Goal: Complete application form

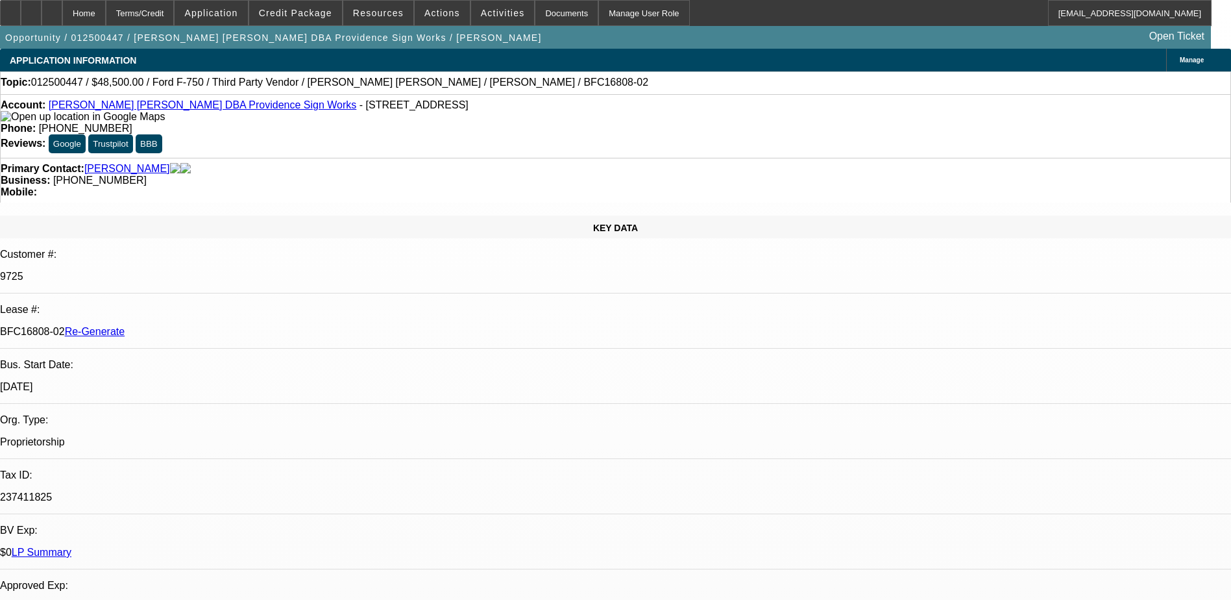
select select "0"
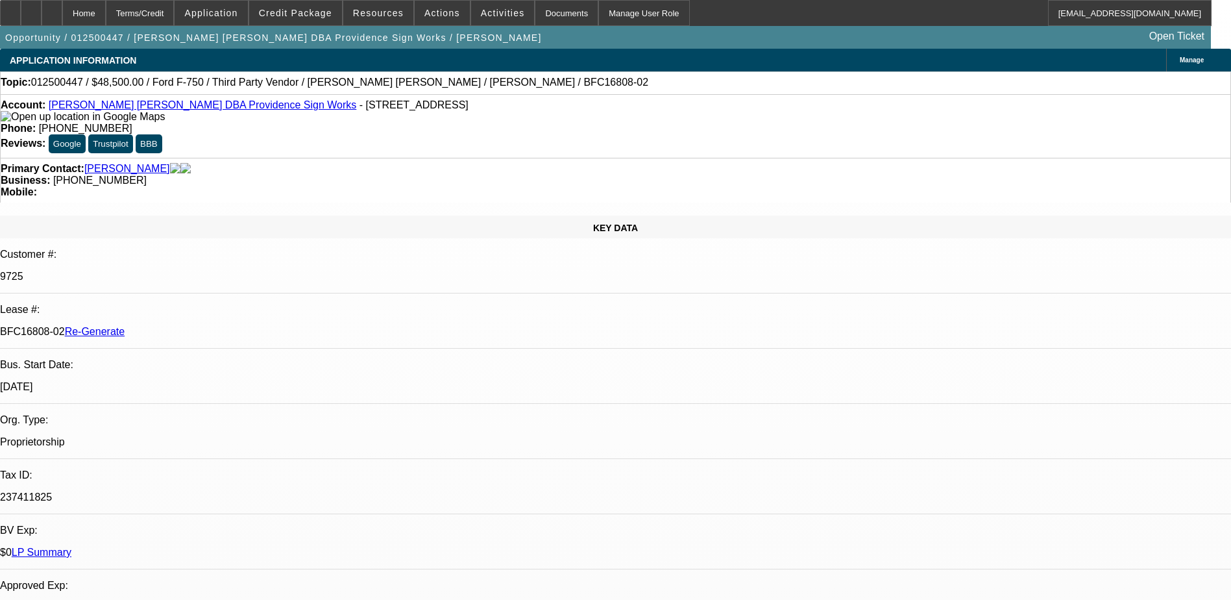
select select "0"
select select "0.1"
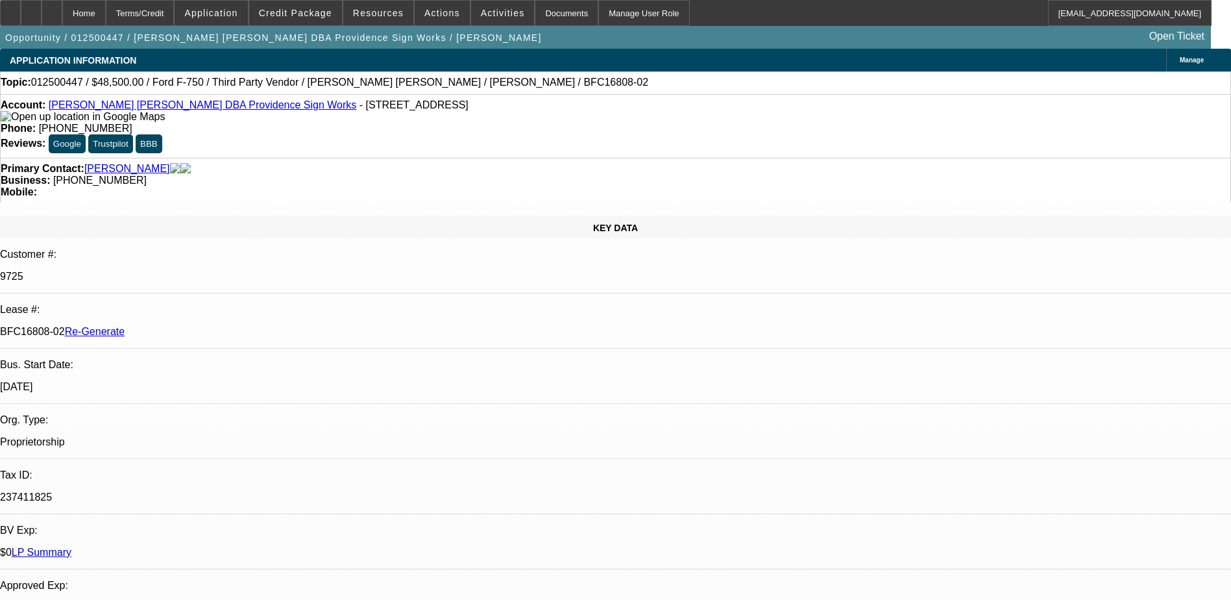
select select "2"
select select "0"
select select "1"
select select "6"
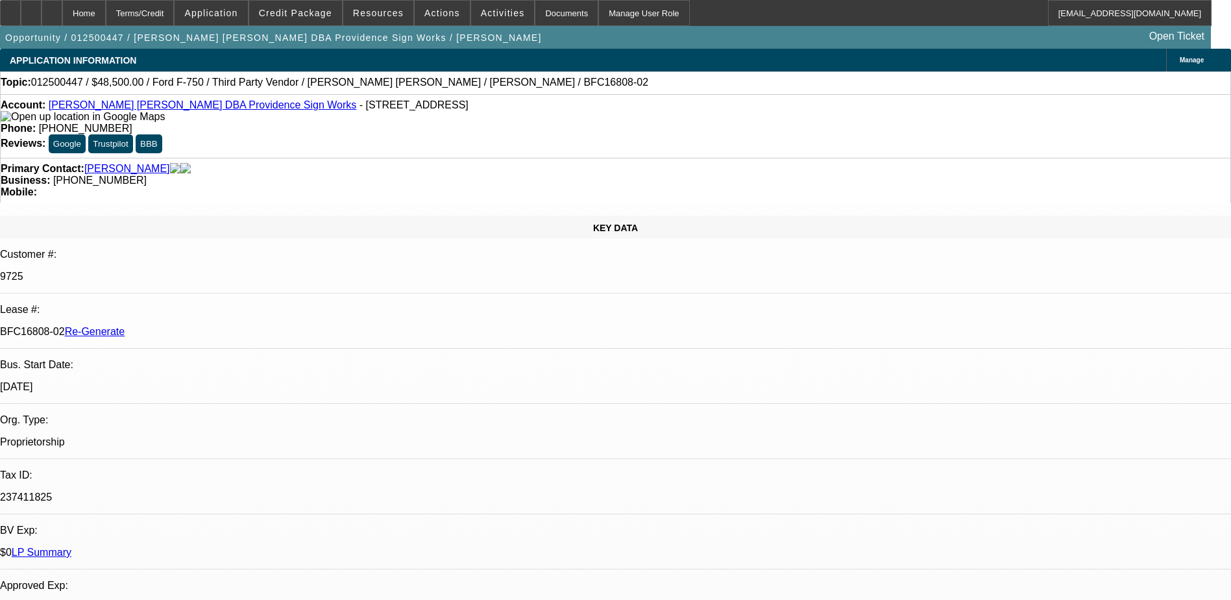
select select "1"
select select "6"
select select "1"
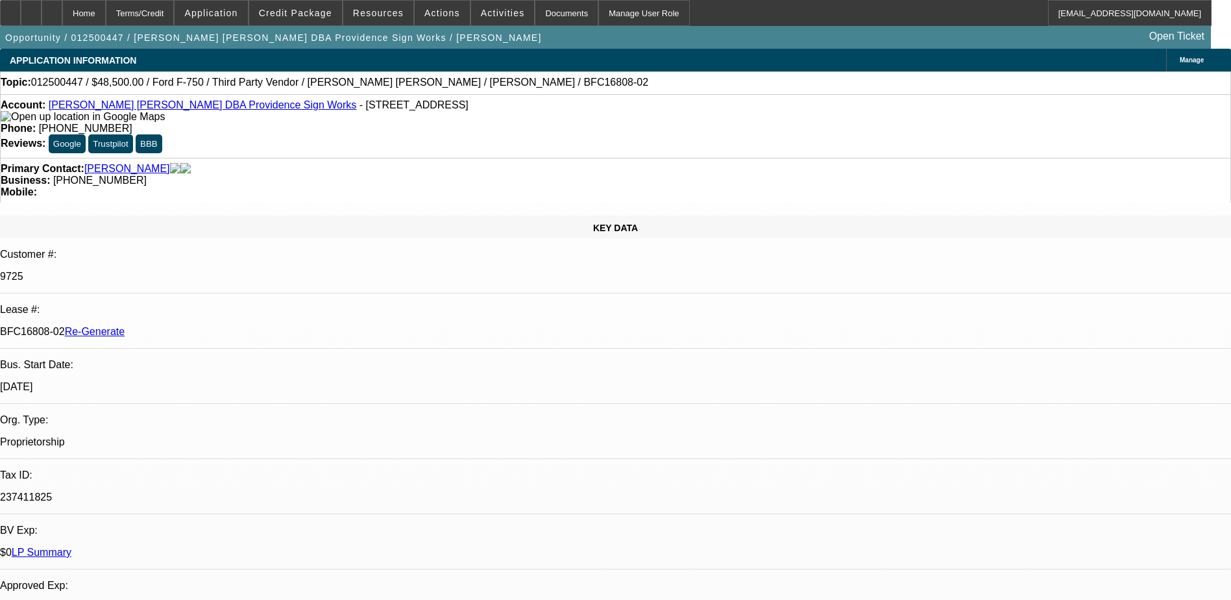
select select "6"
select select "1"
select select "2"
select select "6"
